Goal: Register for event/course

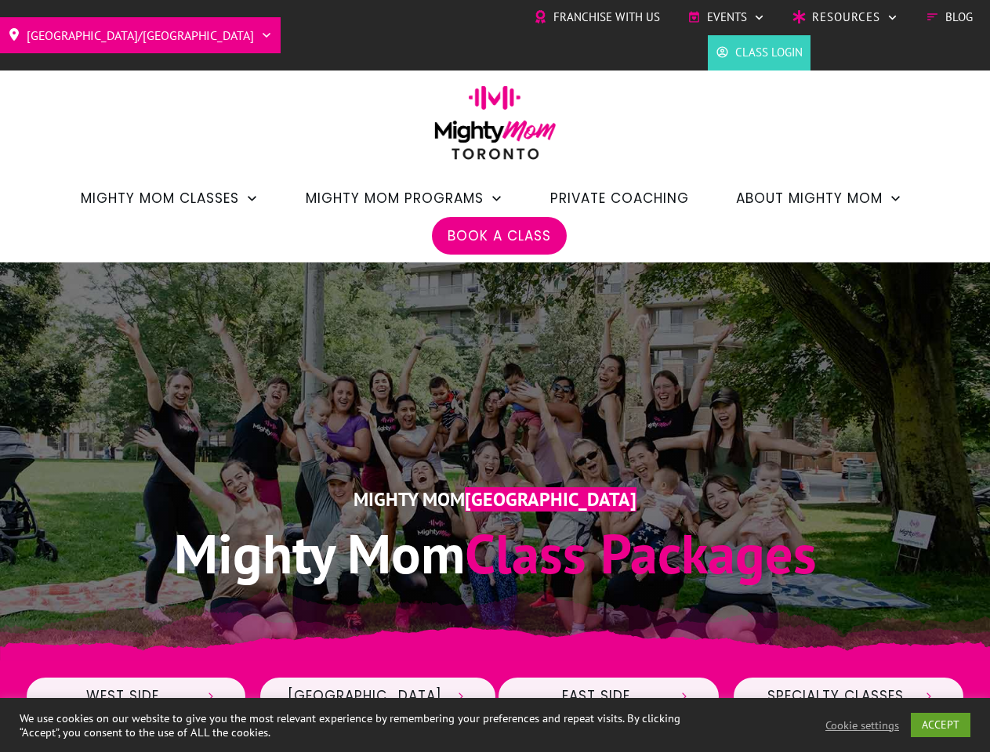
click at [495, 376] on div "Mighty Mom Toronto Mighty Mom Class Packages" at bounding box center [495, 461] width 941 height 288
click at [726, 17] on span "Events" at bounding box center [727, 17] width 40 height 24
click at [941, 725] on link "ACCEPT" at bounding box center [941, 725] width 60 height 24
